Goal: Transaction & Acquisition: Purchase product/service

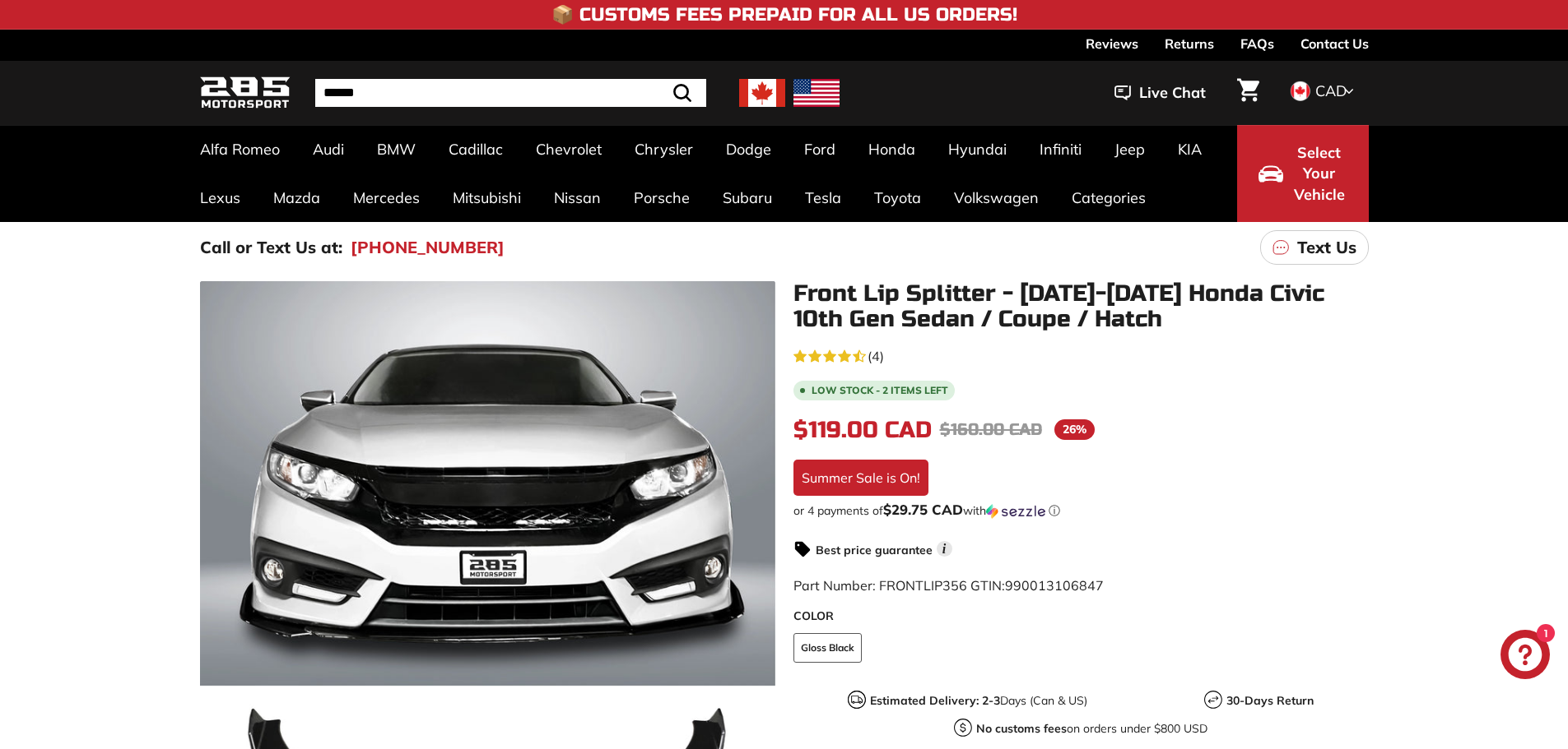
click at [37, 559] on div ".cls-1{fill:none;stroke:#000;stroke-miterlimit:10;stroke-width:2px} .cls-1{fill…" at bounding box center [784, 645] width 1568 height 743
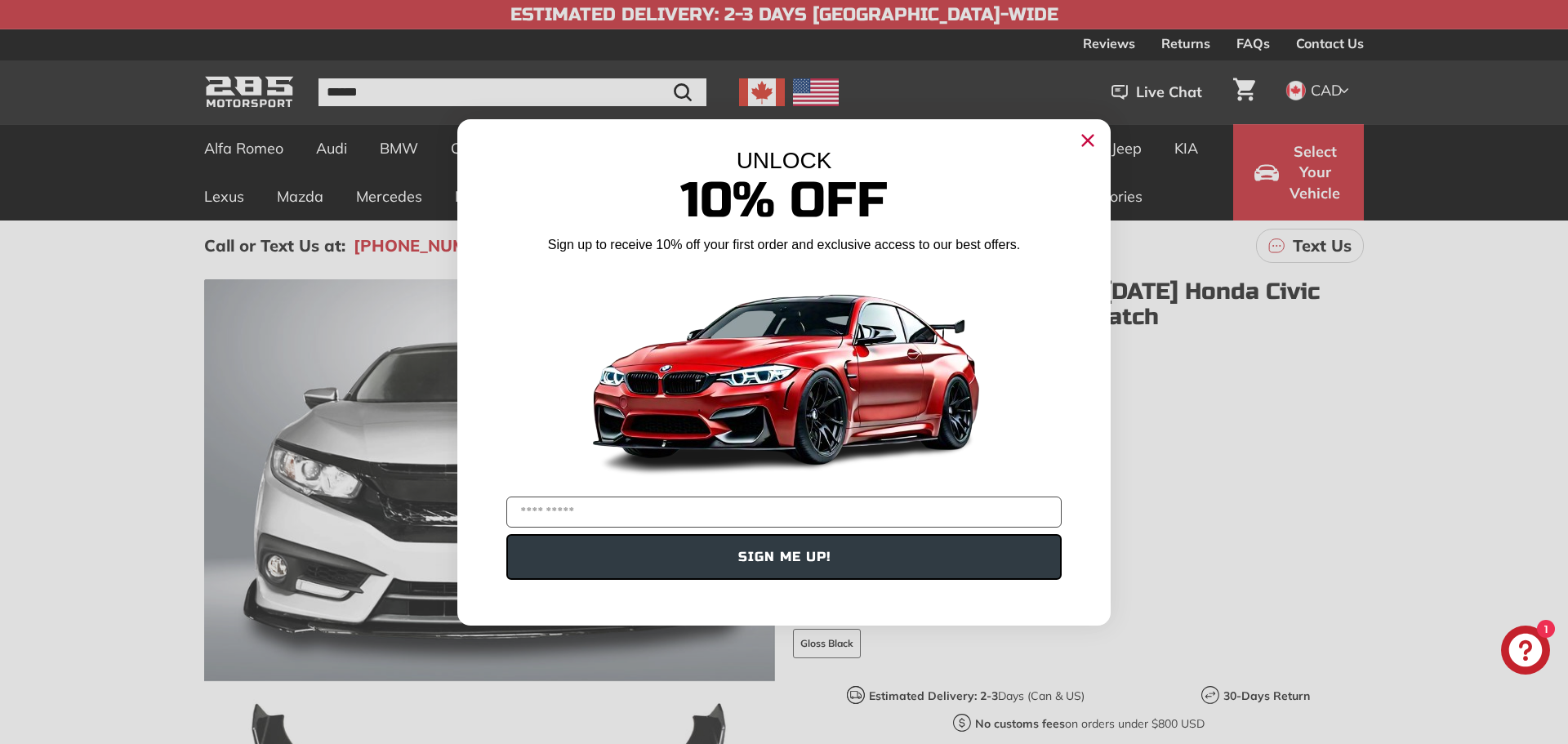
click at [1082, 142] on circle "Close dialog" at bounding box center [1088, 140] width 24 height 24
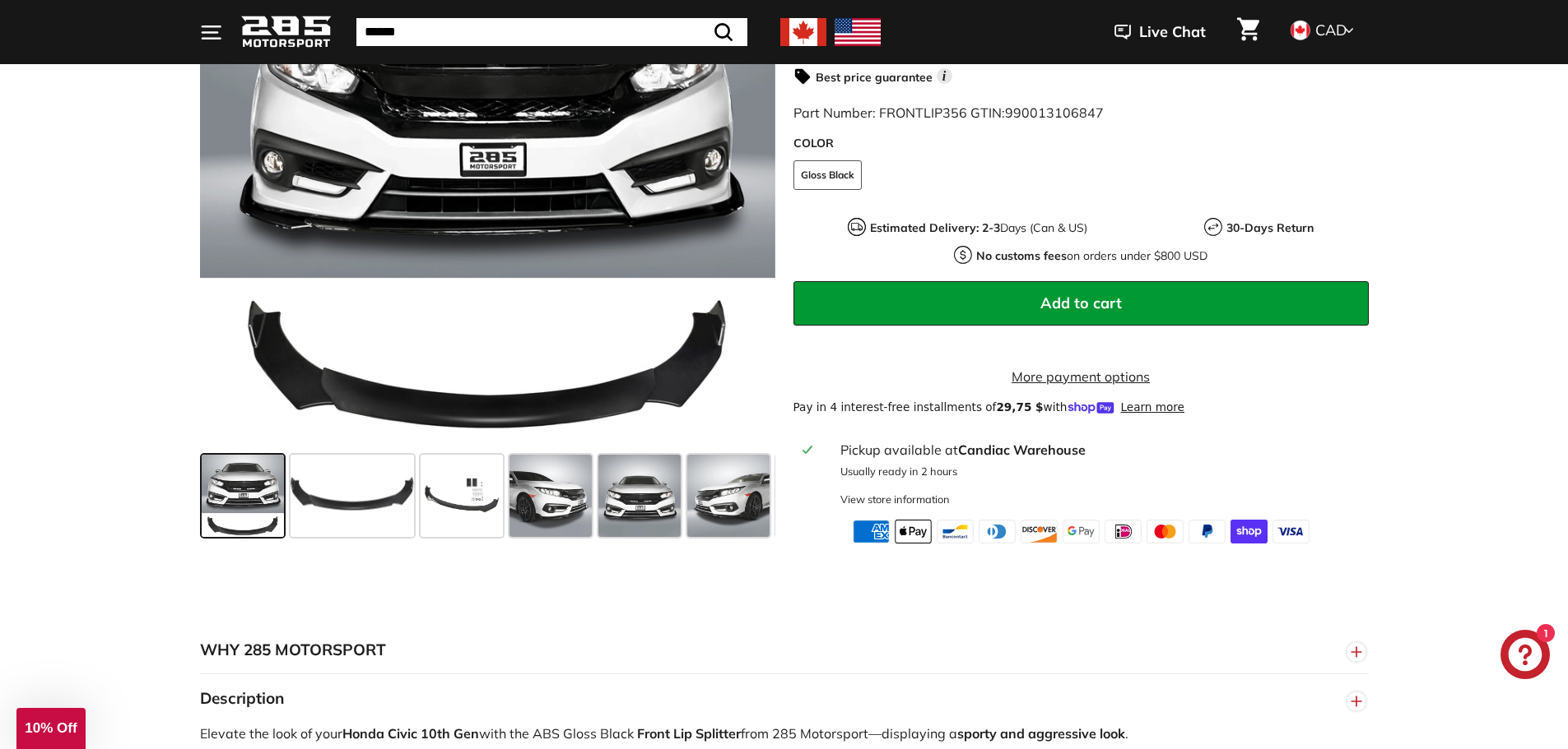
scroll to position [576, 0]
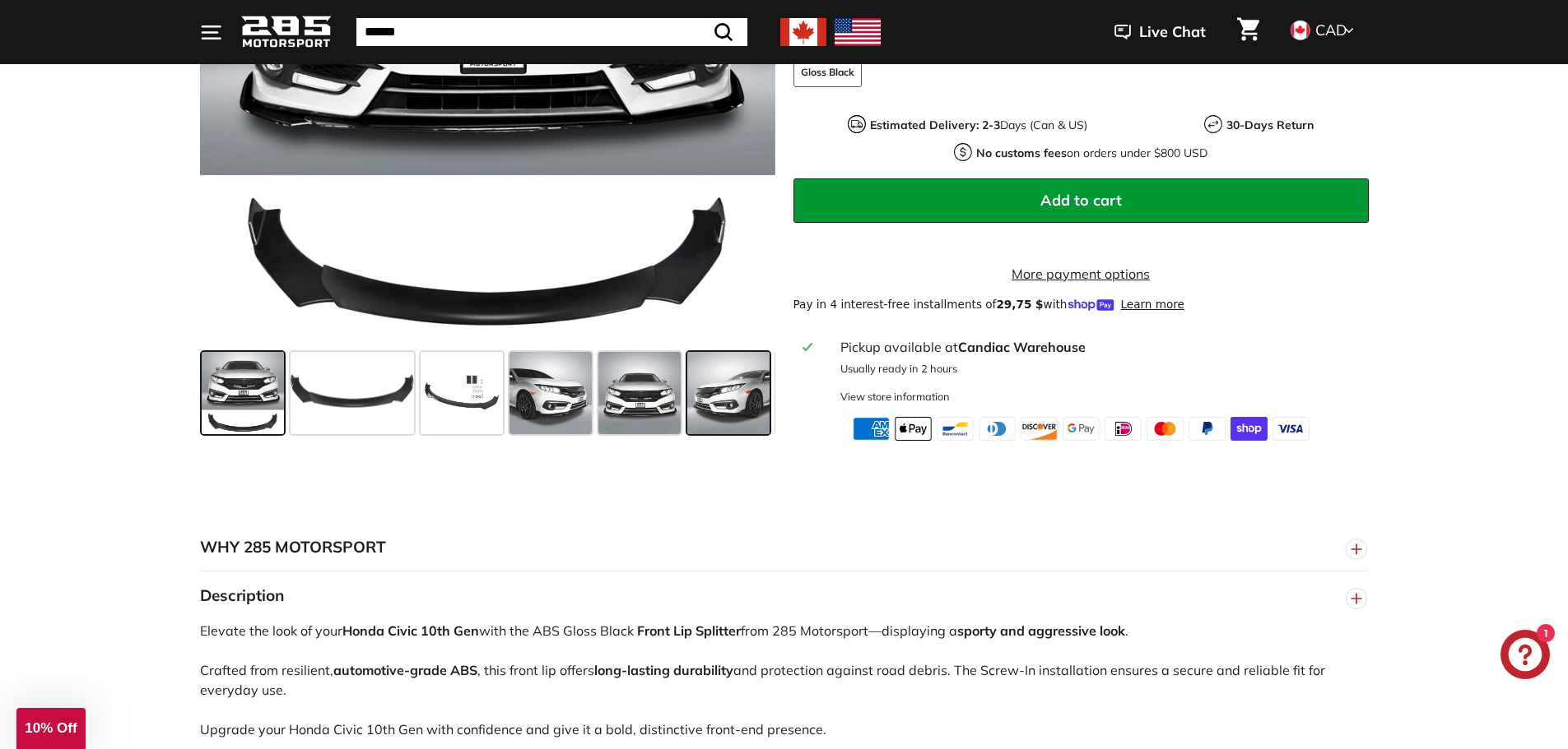
click at [748, 423] on span at bounding box center [728, 393] width 82 height 82
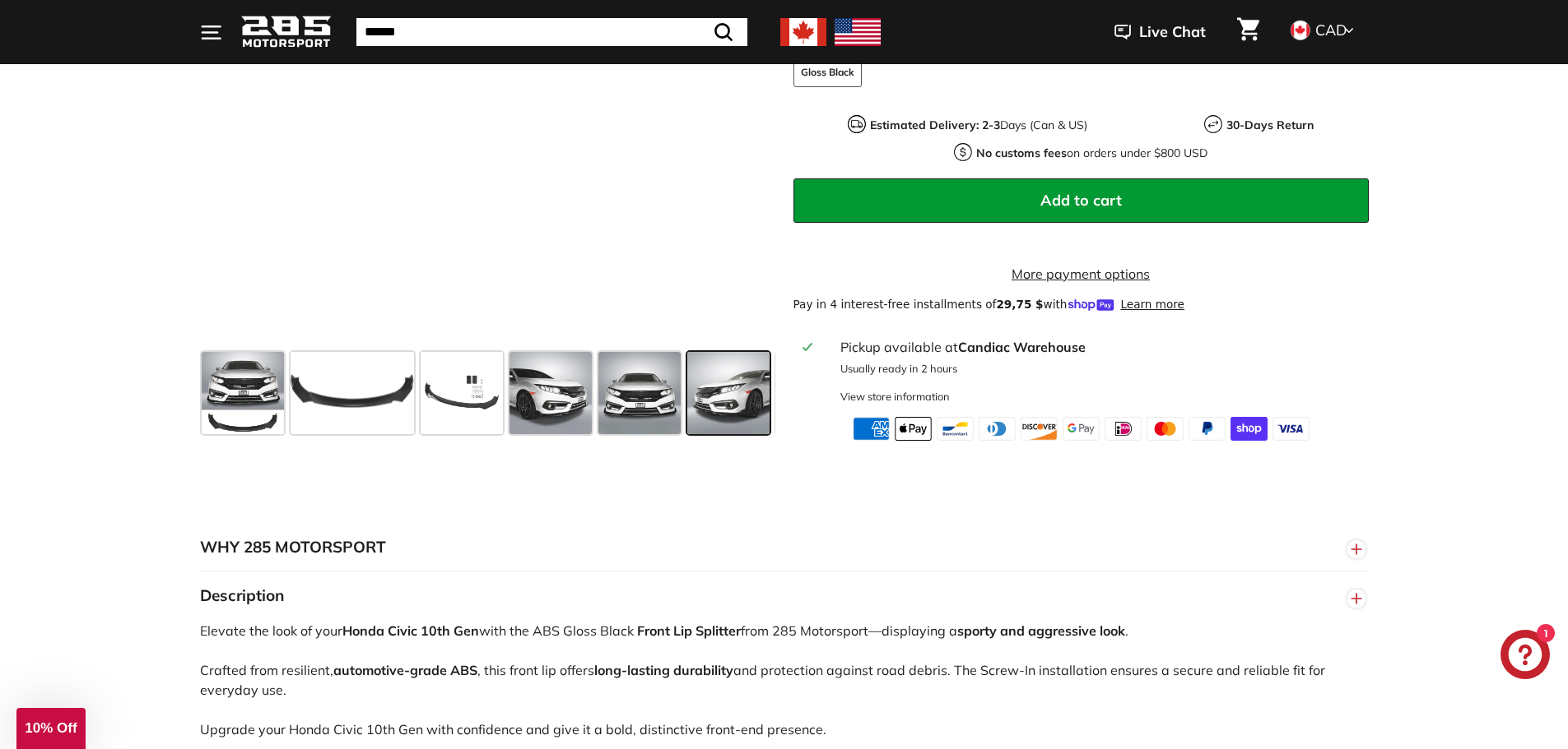
scroll to position [0, 87]
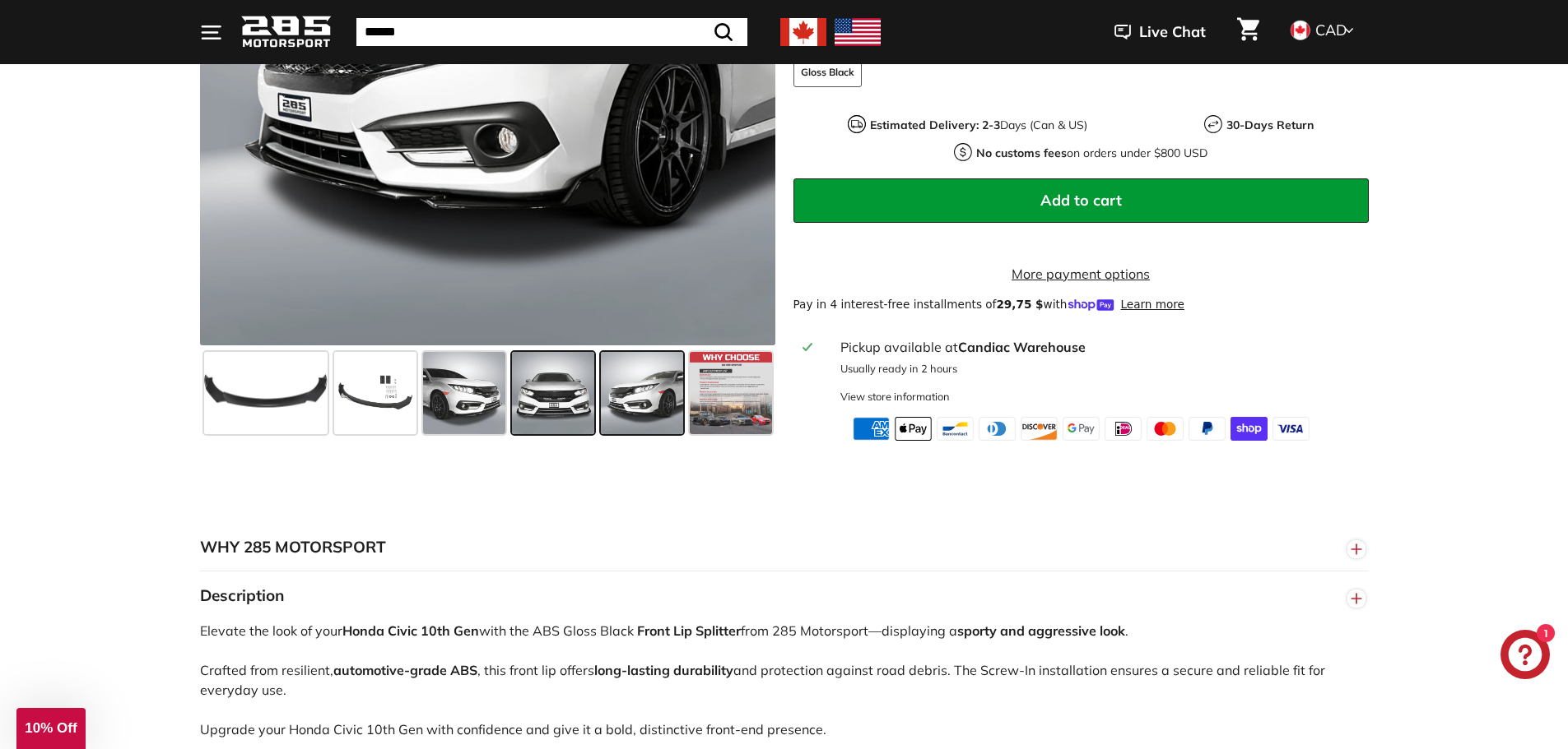
click at [567, 429] on span at bounding box center [553, 393] width 82 height 82
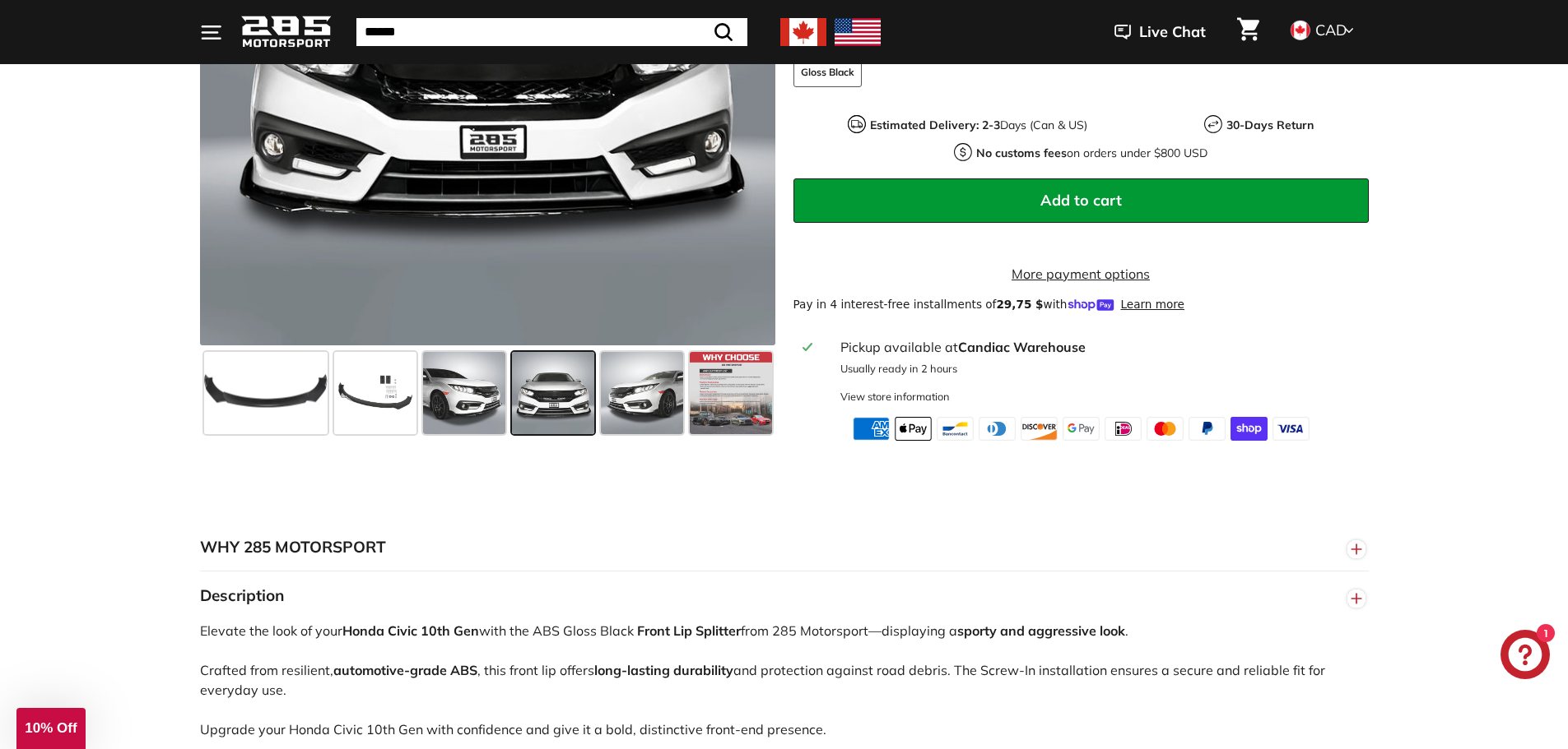
click at [509, 434] on div at bounding box center [553, 393] width 89 height 89
click at [739, 410] on span at bounding box center [731, 393] width 82 height 82
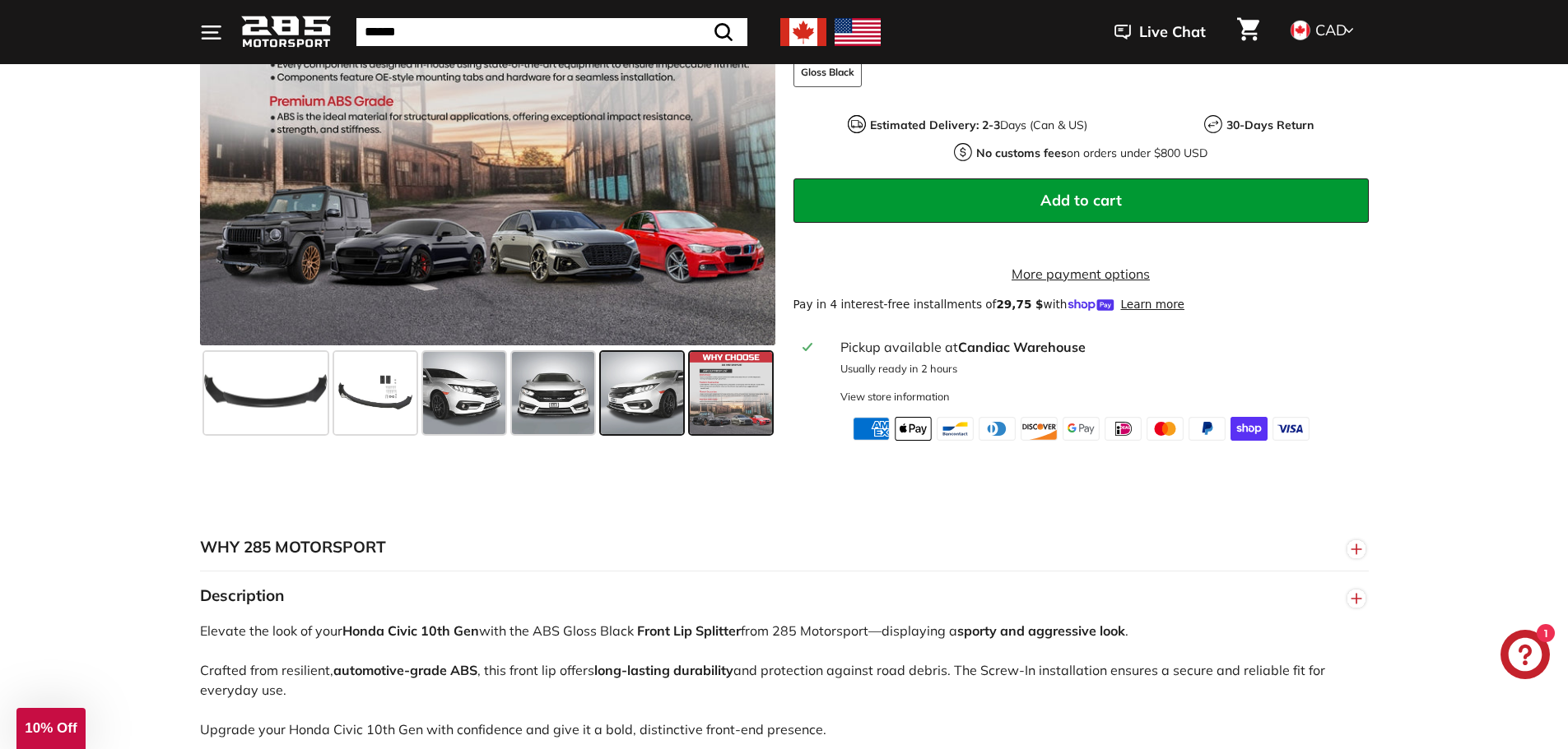
click at [660, 419] on span at bounding box center [642, 393] width 82 height 82
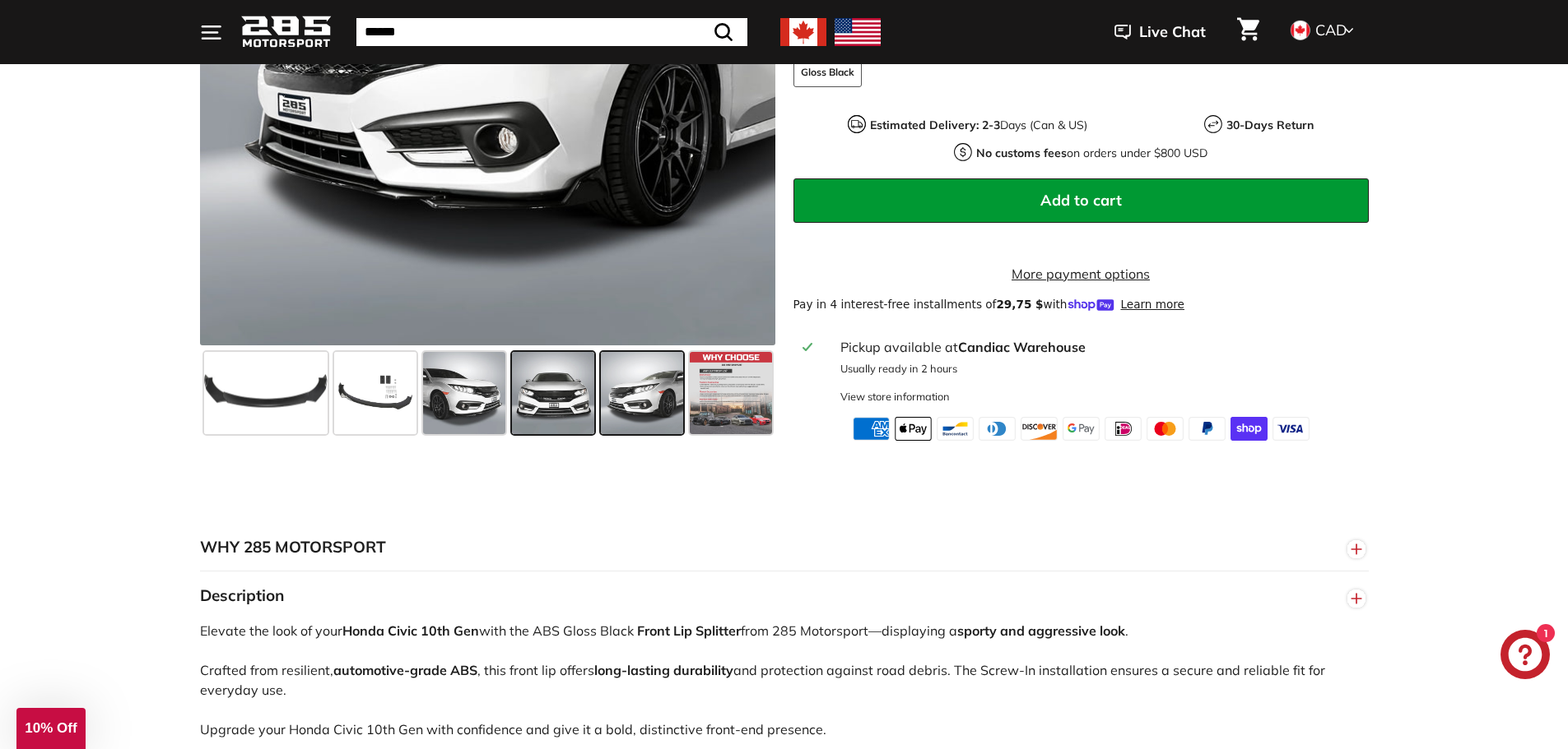
click at [571, 421] on span at bounding box center [553, 393] width 82 height 82
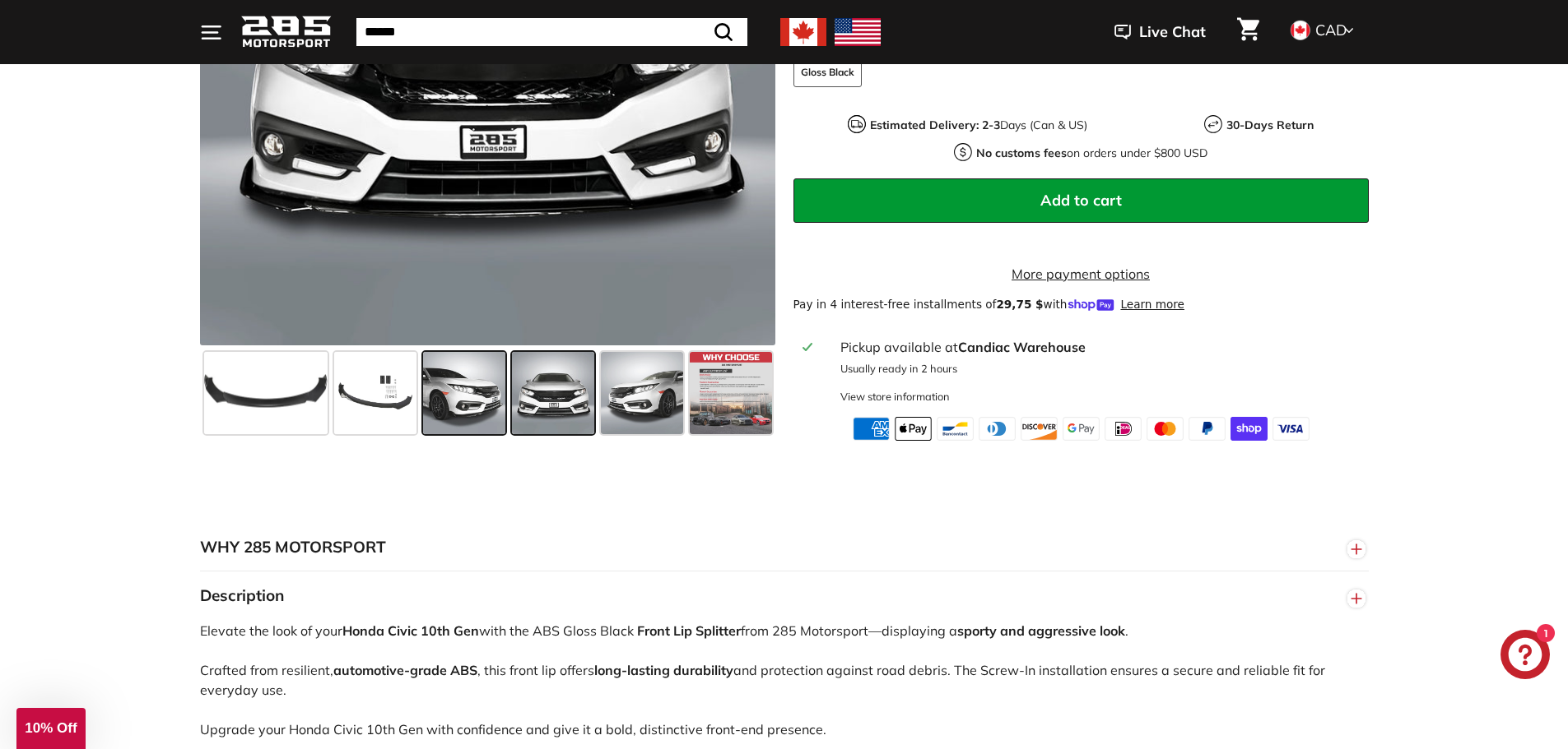
click at [456, 411] on span at bounding box center [464, 393] width 82 height 82
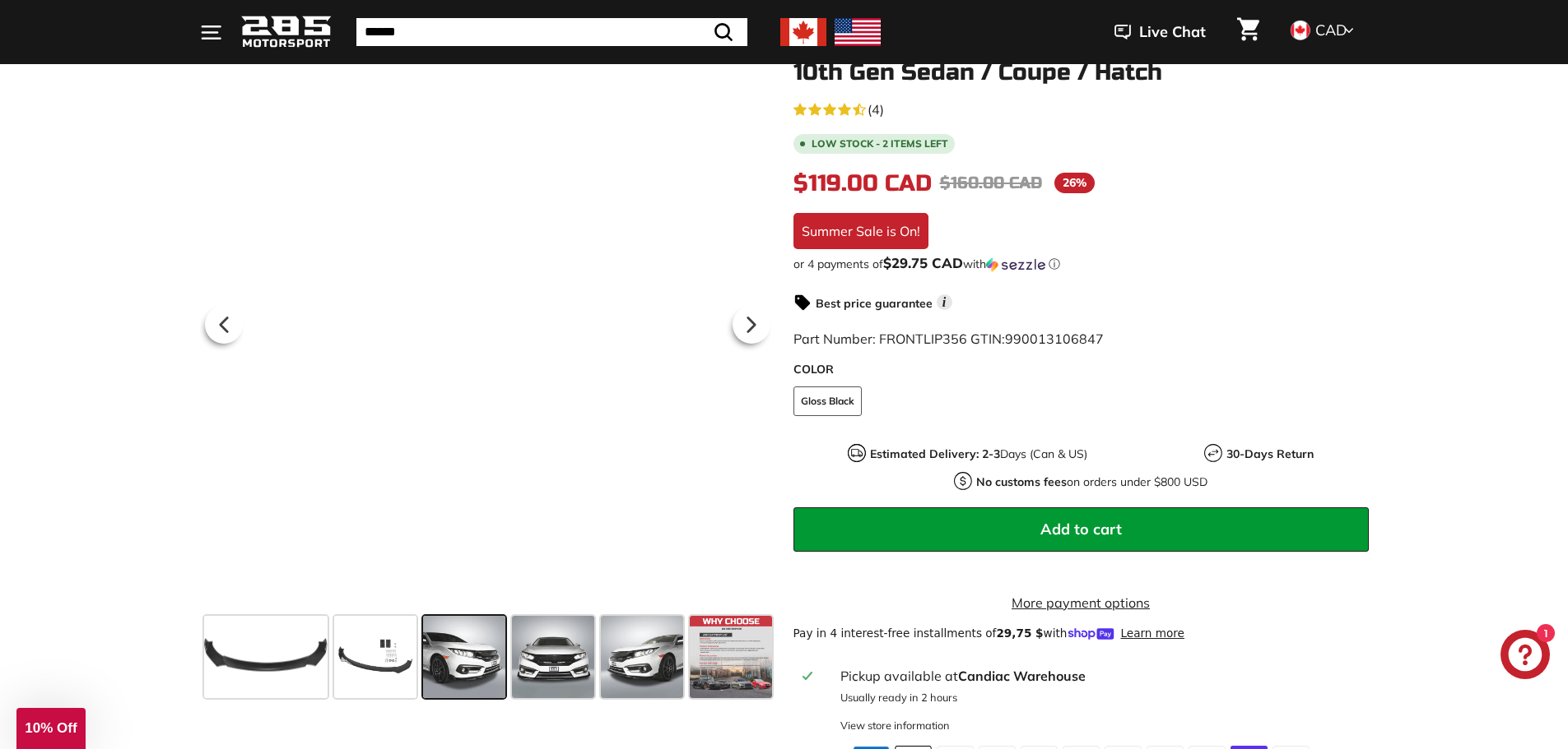
scroll to position [0, 0]
